Goal: Navigation & Orientation: Find specific page/section

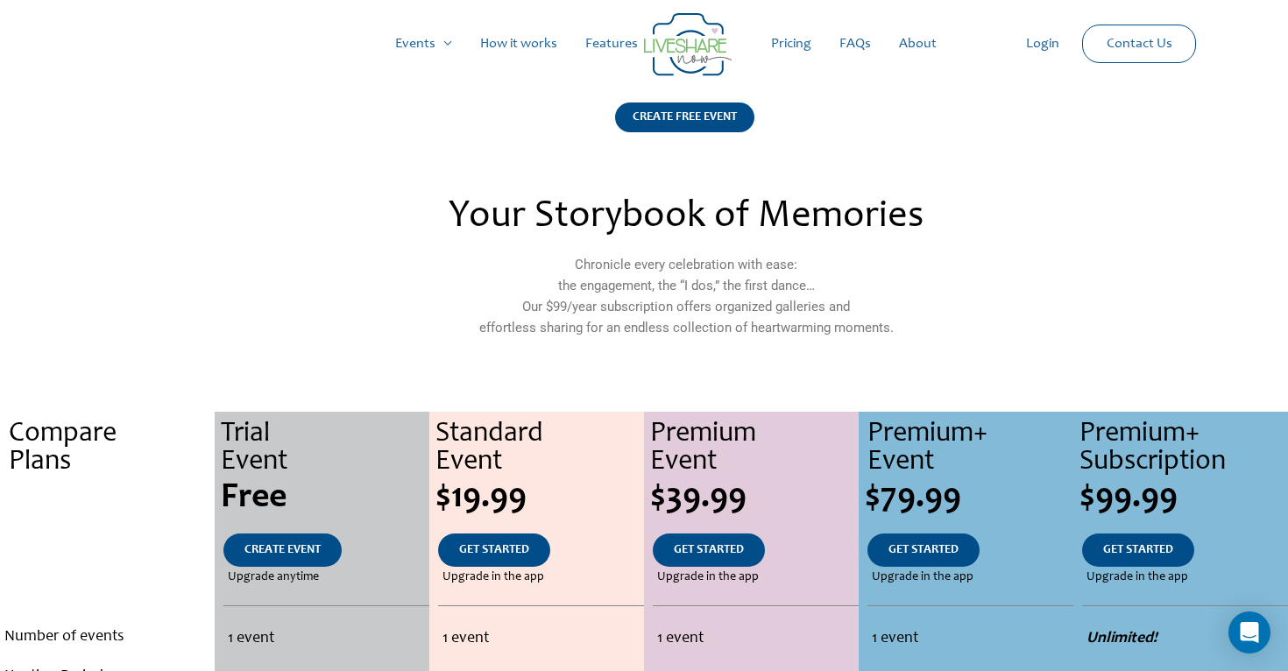
click at [903, 46] on link "About" at bounding box center [918, 44] width 66 height 56
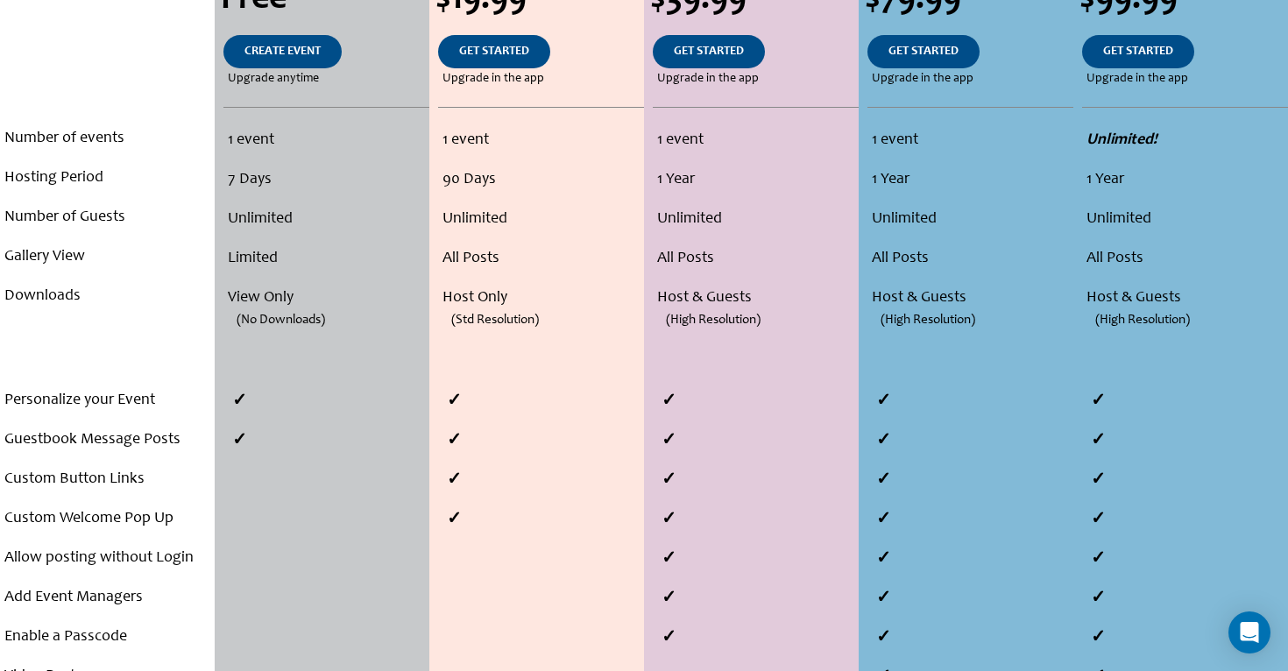
scroll to position [229, 0]
